Goal: Information Seeking & Learning: Learn about a topic

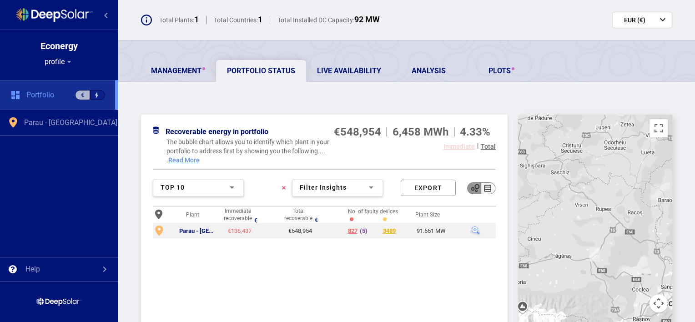
click at [361, 229] on div "(5)" at bounding box center [364, 230] width 8 height 7
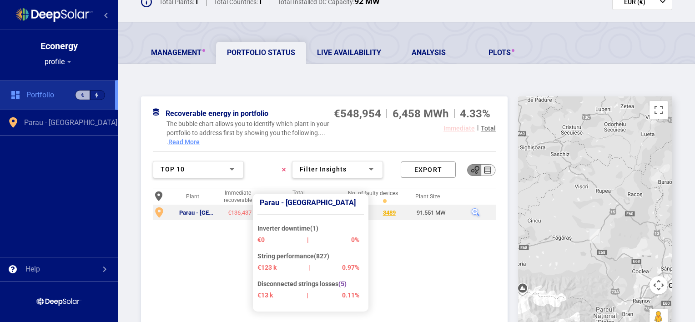
scroll to position [36, 0]
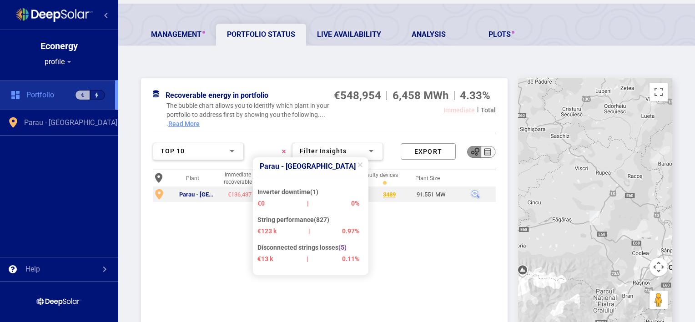
click at [307, 248] on div "Disconnected strings losses (5)" at bounding box center [308, 248] width 102 height 11
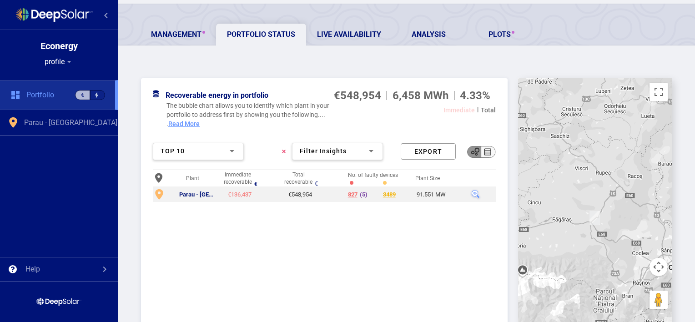
click at [363, 192] on div "(5)" at bounding box center [364, 194] width 8 height 7
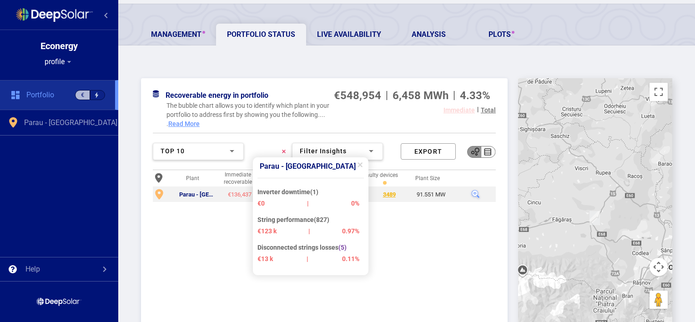
click at [352, 256] on span "0.11%" at bounding box center [350, 258] width 17 height 9
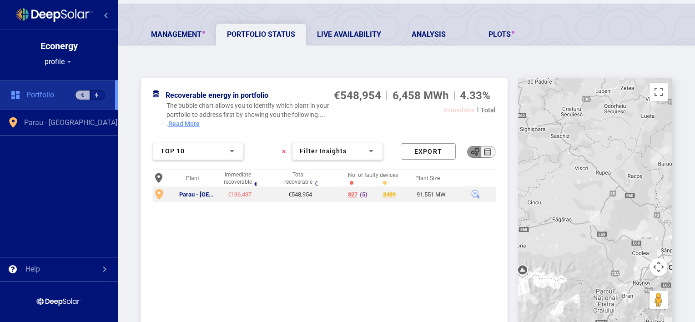
click at [244, 196] on div "€136,437" at bounding box center [240, 194] width 32 height 7
click at [199, 193] on div "Parau - [GEOGRAPHIC_DATA]" at bounding box center [197, 194] width 37 height 7
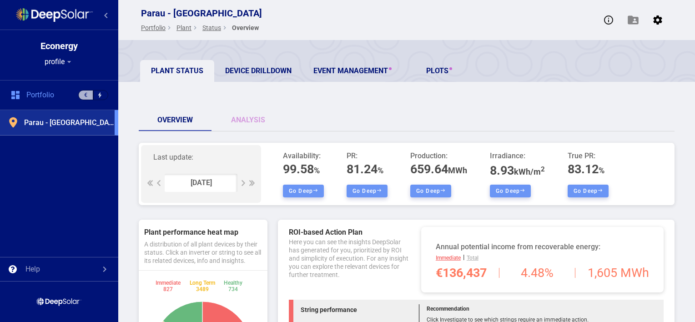
click at [179, 27] on span "Plant" at bounding box center [183, 27] width 15 height 9
click at [186, 27] on span "Plant" at bounding box center [183, 27] width 15 height 9
click at [156, 28] on span "Portfolio" at bounding box center [153, 27] width 25 height 9
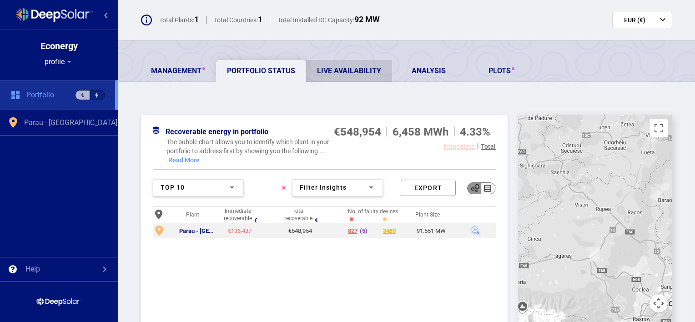
click at [364, 70] on link "Live Availability" at bounding box center [349, 71] width 86 height 22
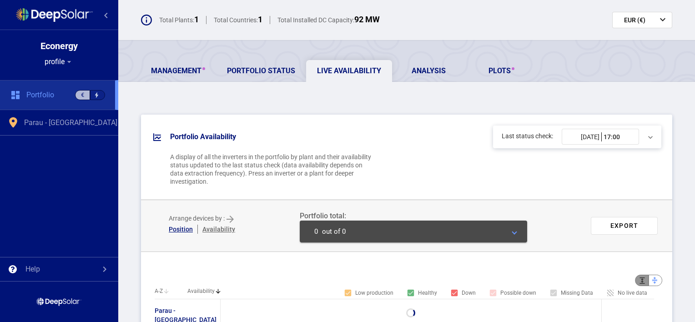
click at [376, 164] on div "Portfolio availability Last status check: [DATE] 17:00 keyboard_arrow_down A di…" at bounding box center [406, 157] width 531 height 85
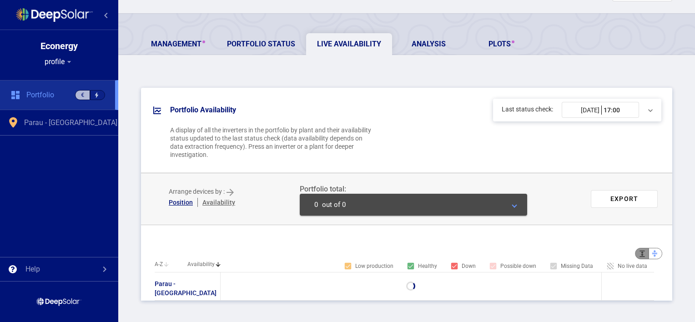
scroll to position [28, 0]
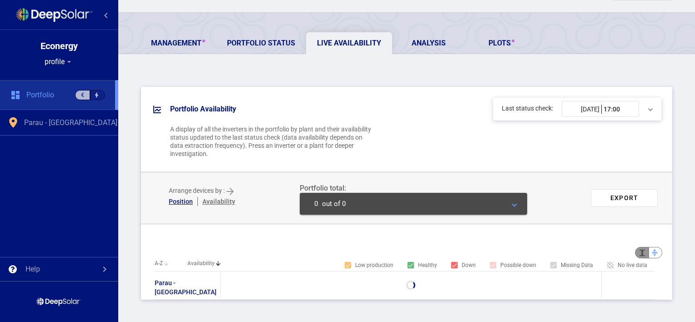
click at [402, 291] on div at bounding box center [411, 285] width 18 height 18
click at [164, 289] on div "Parau - [GEOGRAPHIC_DATA]" at bounding box center [186, 287] width 62 height 18
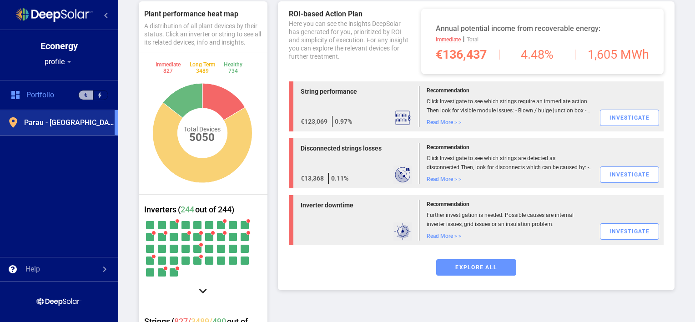
scroll to position [236, 0]
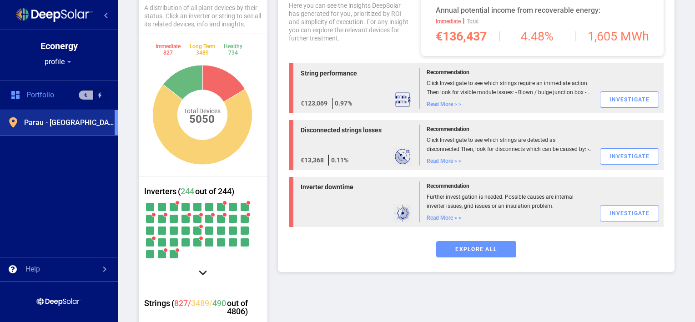
click at [628, 159] on div "Investigate" at bounding box center [629, 156] width 59 height 16
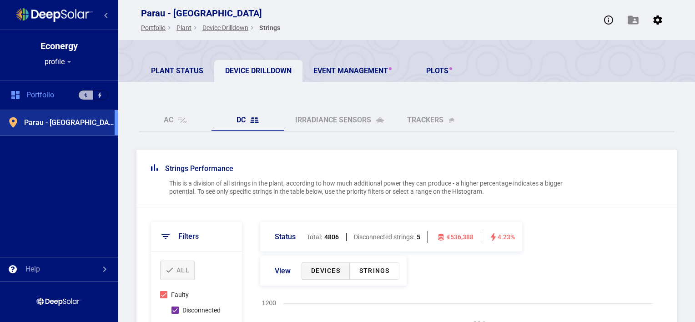
click at [307, 181] on div "This is a division of all strings in the plant, according to how much additiona…" at bounding box center [369, 187] width 401 height 16
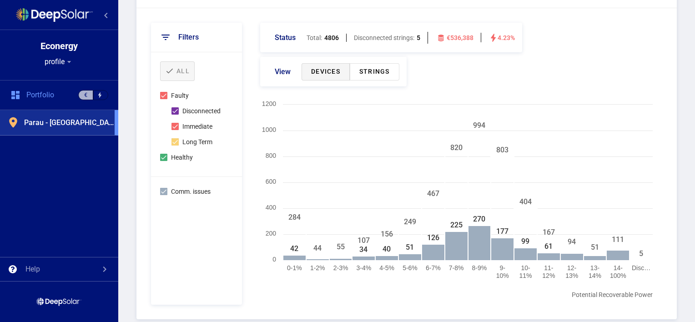
scroll to position [200, 0]
click at [195, 109] on span "Disconnected" at bounding box center [201, 110] width 38 height 11
checkbox input "false"
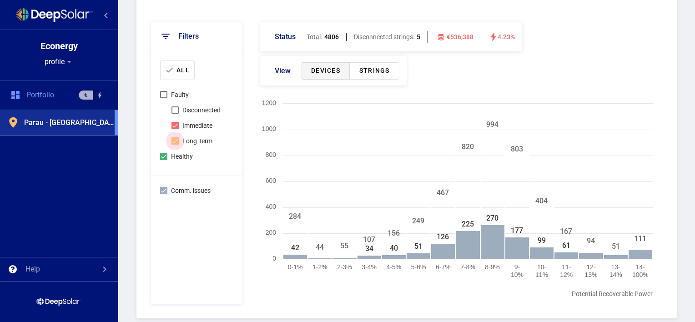
click at [193, 137] on span "Long Term" at bounding box center [197, 141] width 30 height 11
click at [175, 145] on input "Long Term" at bounding box center [175, 145] width 0 height 0
checkbox input "false"
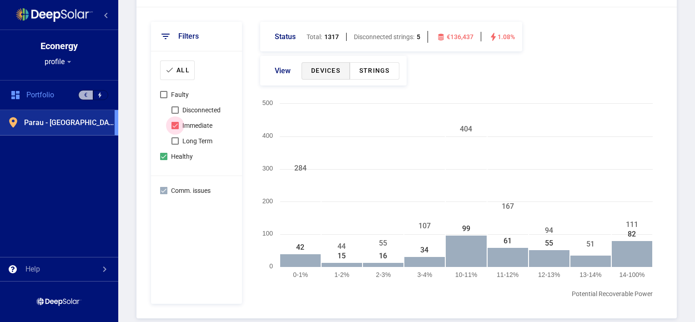
click at [196, 125] on span "Immediate" at bounding box center [197, 125] width 30 height 11
click at [175, 129] on input "Immediate" at bounding box center [175, 129] width 0 height 0
checkbox input "false"
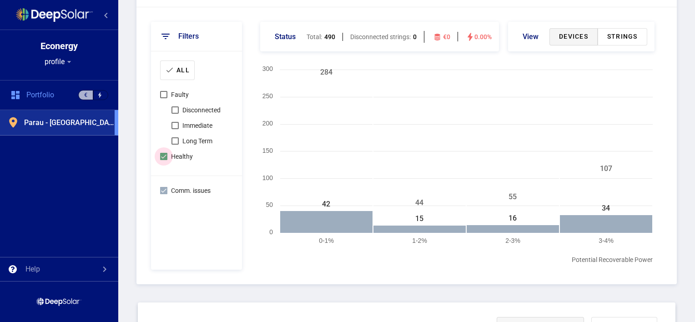
click at [185, 156] on span "Healthy" at bounding box center [182, 156] width 22 height 11
drag, startPoint x: 185, startPoint y: 156, endPoint x: 166, endPoint y: 157, distance: 18.6
click at [166, 157] on label "Healthy" at bounding box center [176, 156] width 33 height 11
click at [166, 157] on div at bounding box center [163, 156] width 7 height 7
click at [186, 109] on span "Disconnected" at bounding box center [201, 110] width 38 height 11
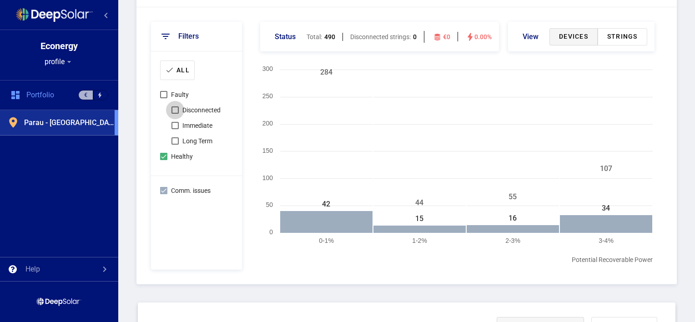
click at [175, 114] on input "Disconnected" at bounding box center [175, 114] width 0 height 0
checkbox input "true"
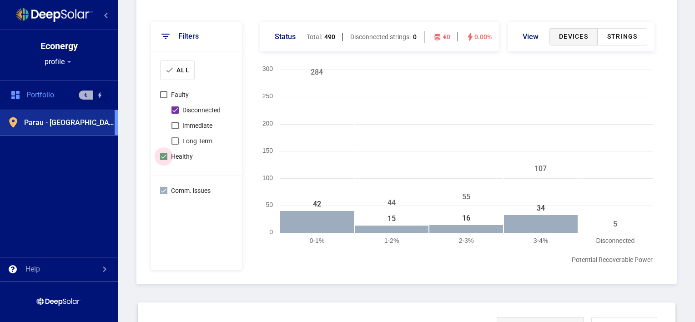
click at [164, 160] on div at bounding box center [163, 156] width 7 height 7
click at [164, 160] on input "Healthy" at bounding box center [163, 160] width 0 height 0
checkbox input "false"
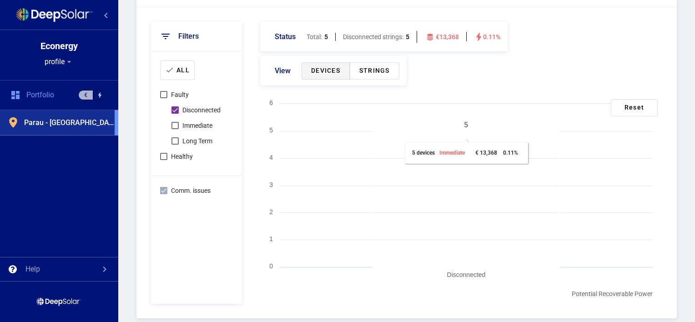
click at [464, 169] on rect at bounding box center [466, 199] width 186 height 136
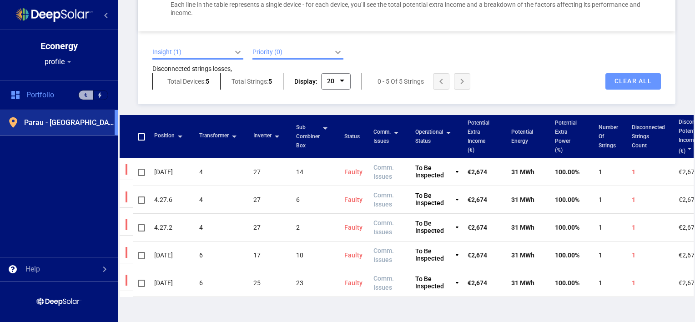
scroll to position [580, 0]
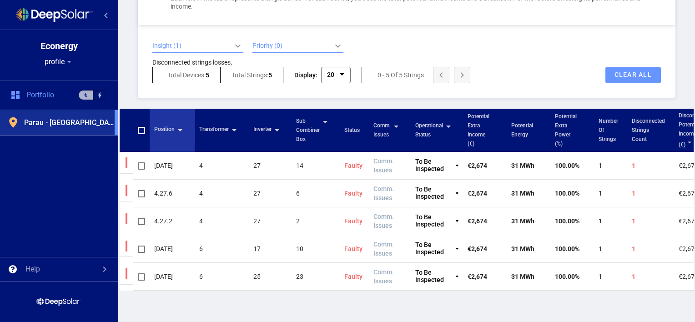
click at [167, 129] on span "Position" at bounding box center [164, 130] width 20 height 11
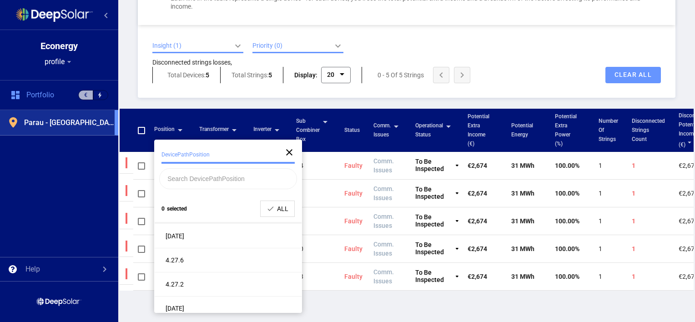
click at [435, 95] on div "Insight (1) keyboard_arrow_down keyboard_arrow_up Disconnected strings losses, …" at bounding box center [406, 61] width 537 height 73
